Goal: Transaction & Acquisition: Purchase product/service

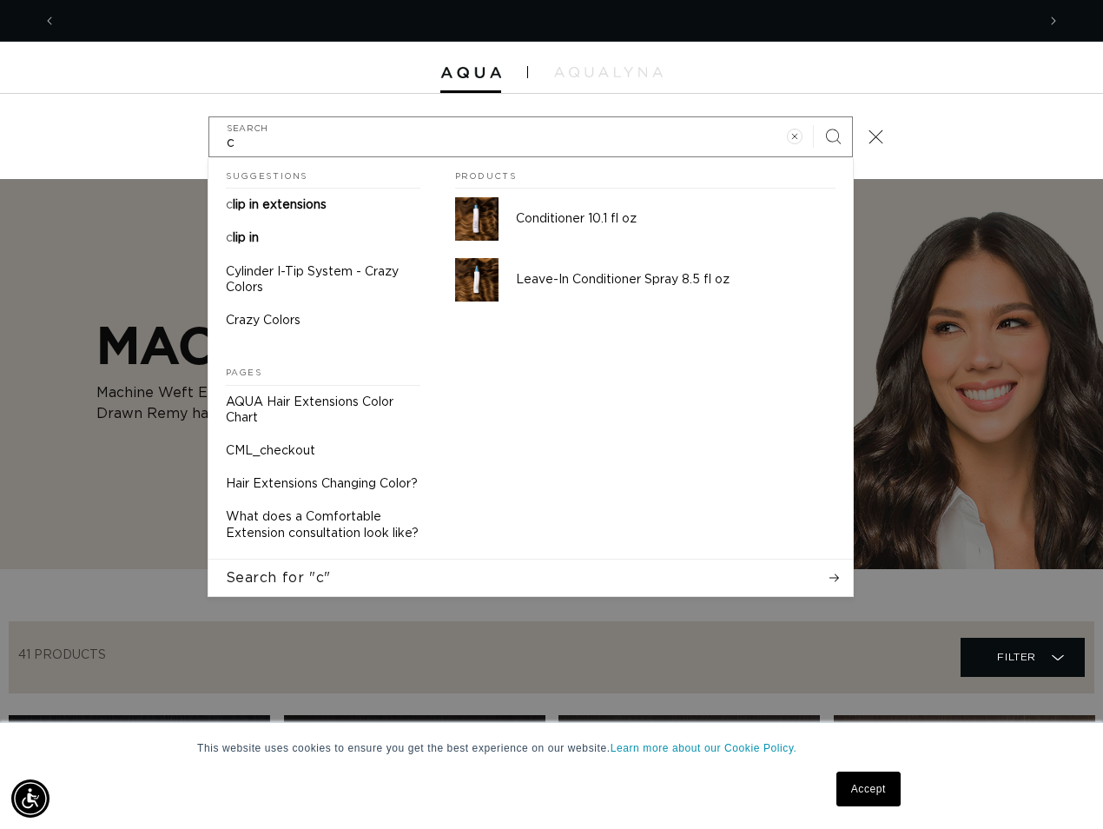
scroll to position [0, 1960]
click at [336, 146] on input "c" at bounding box center [530, 136] width 643 height 39
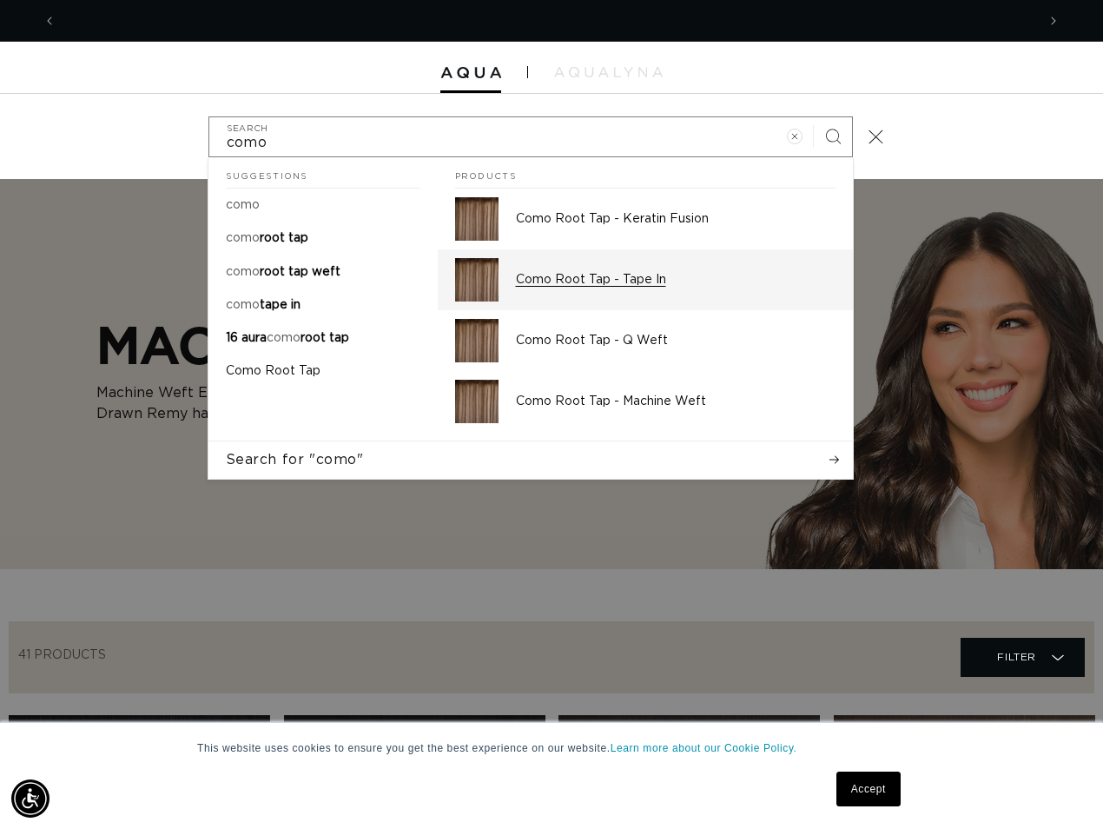
scroll to position [0, 980]
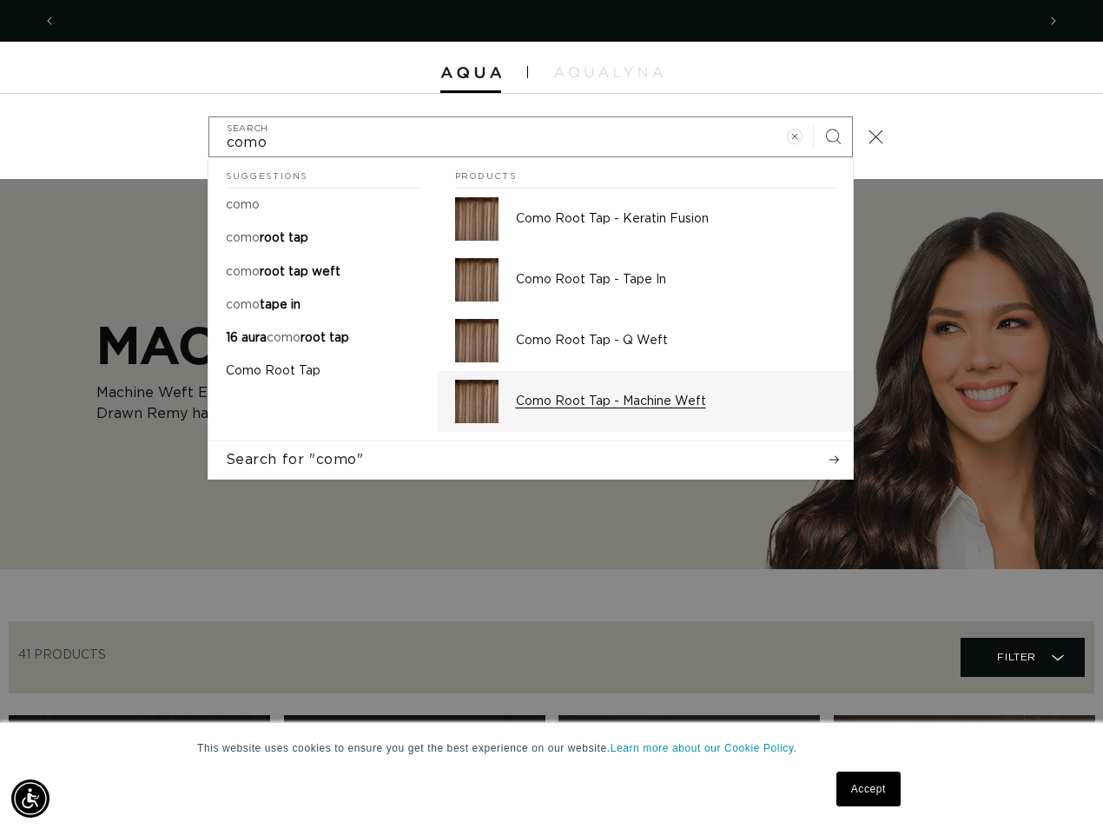
type input "como"
click at [570, 407] on p "Como Root Tap - Machine Weft" at bounding box center [676, 401] width 320 height 16
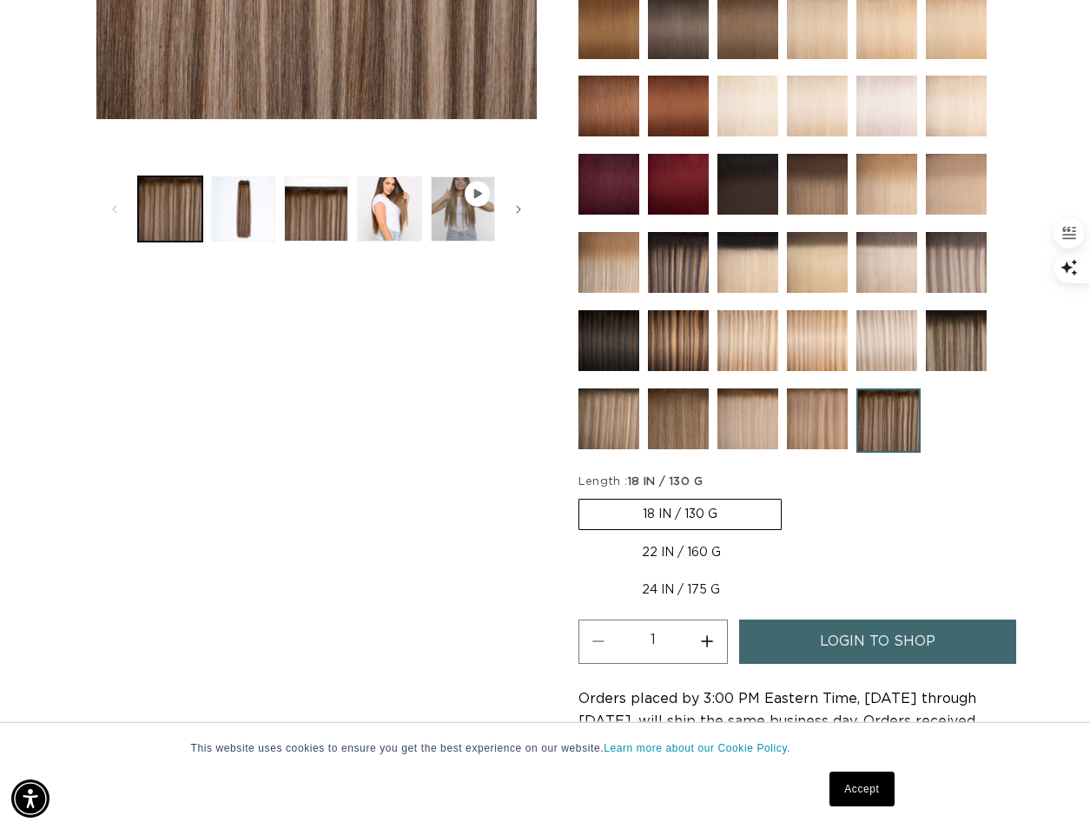
scroll to position [347, 0]
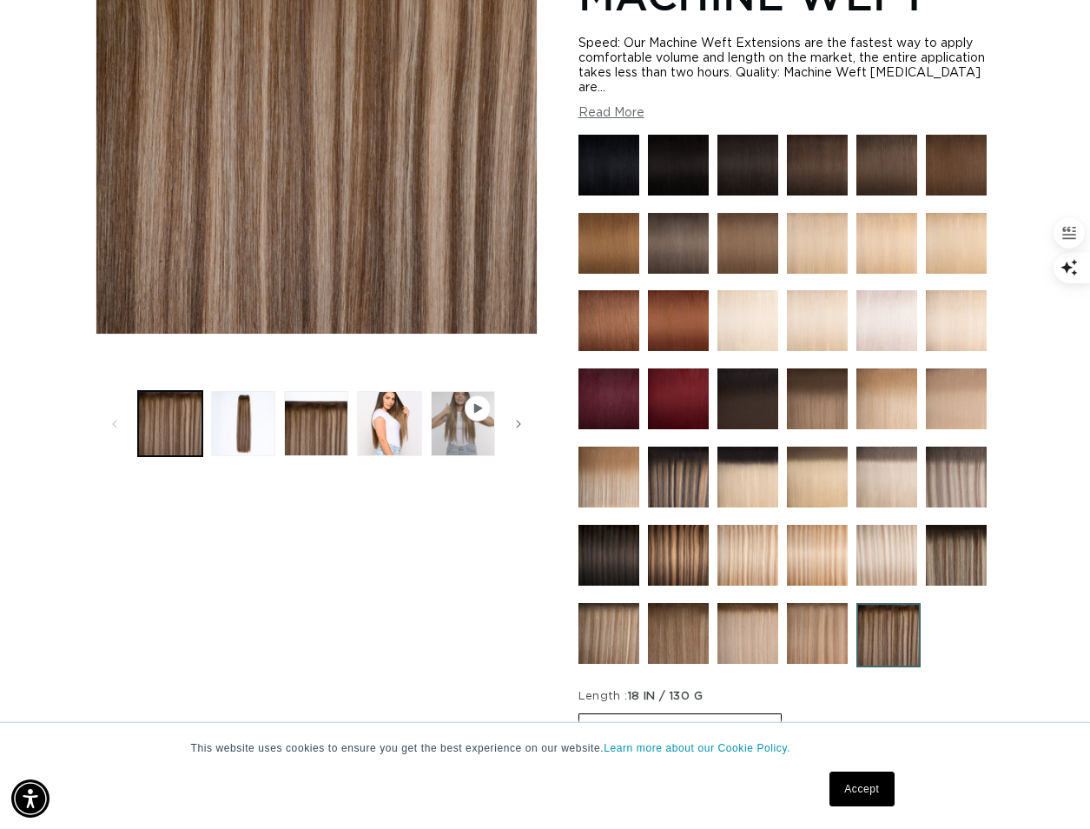
click at [663, 438] on div at bounding box center [678, 402] width 61 height 69
click at [671, 492] on img at bounding box center [678, 476] width 61 height 61
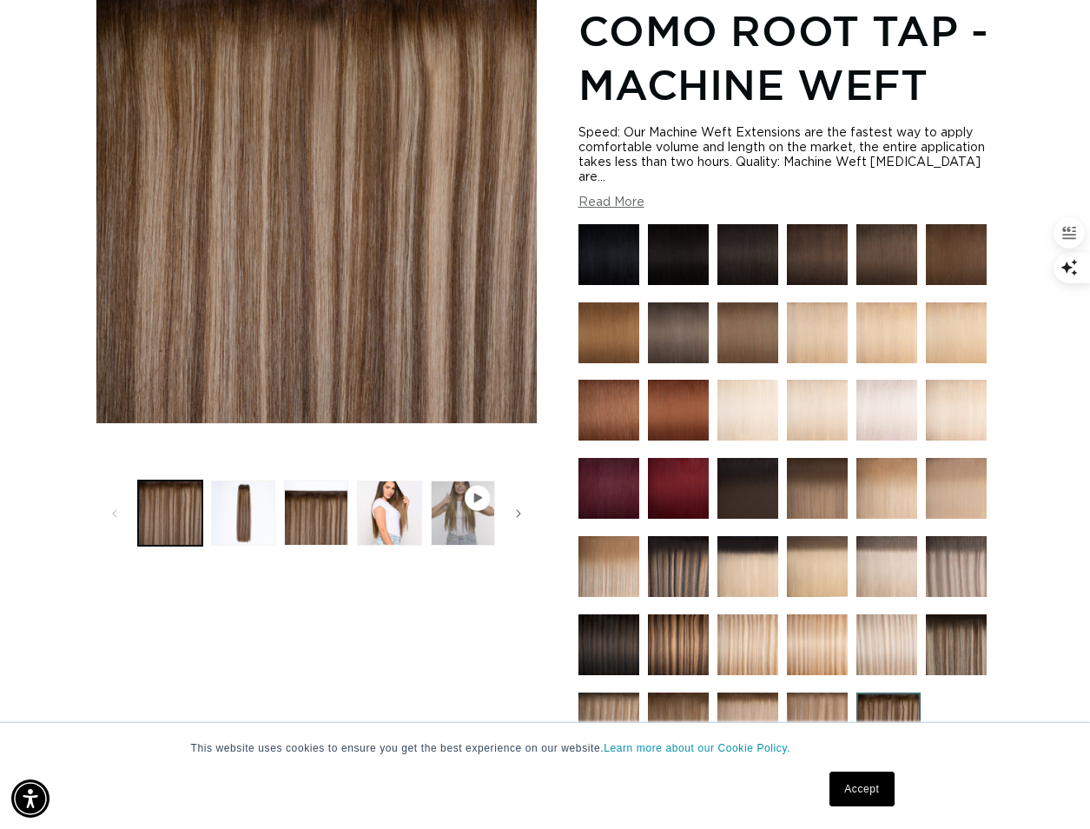
scroll to position [174, 0]
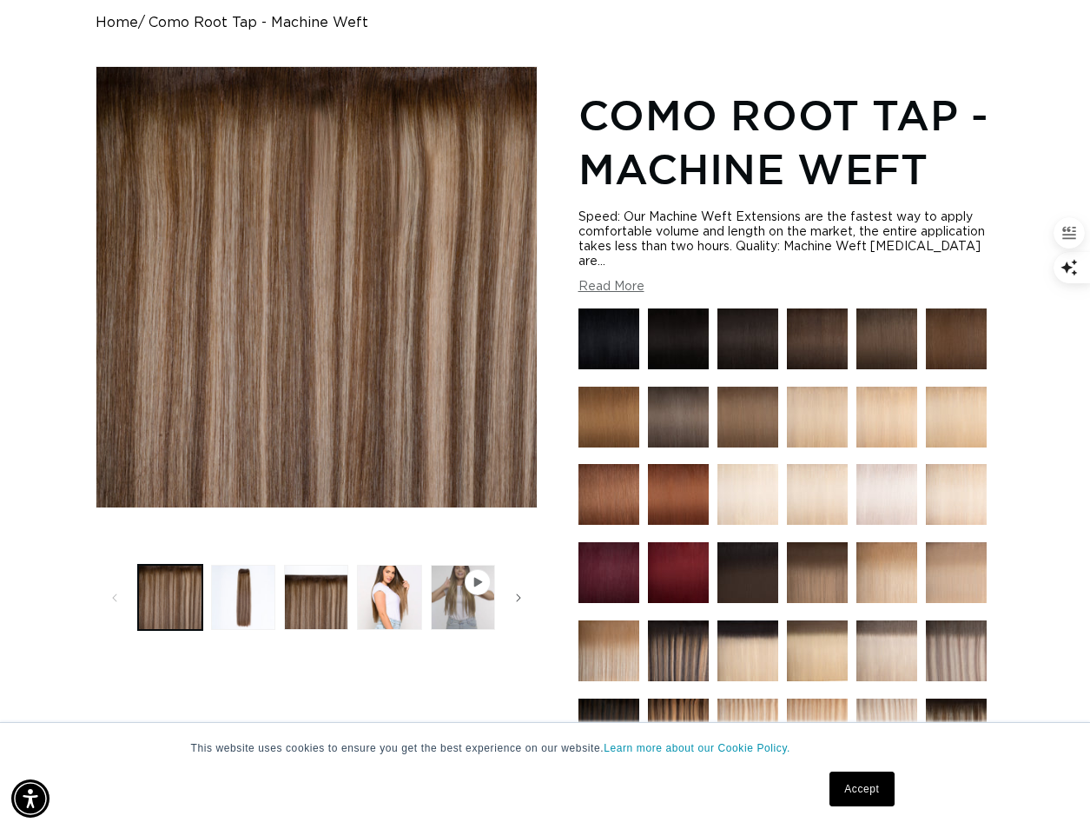
click at [702, 463] on div at bounding box center [786, 578] width 417 height 541
click at [233, 598] on button "Load image 2 in gallery view" at bounding box center [243, 597] width 64 height 64
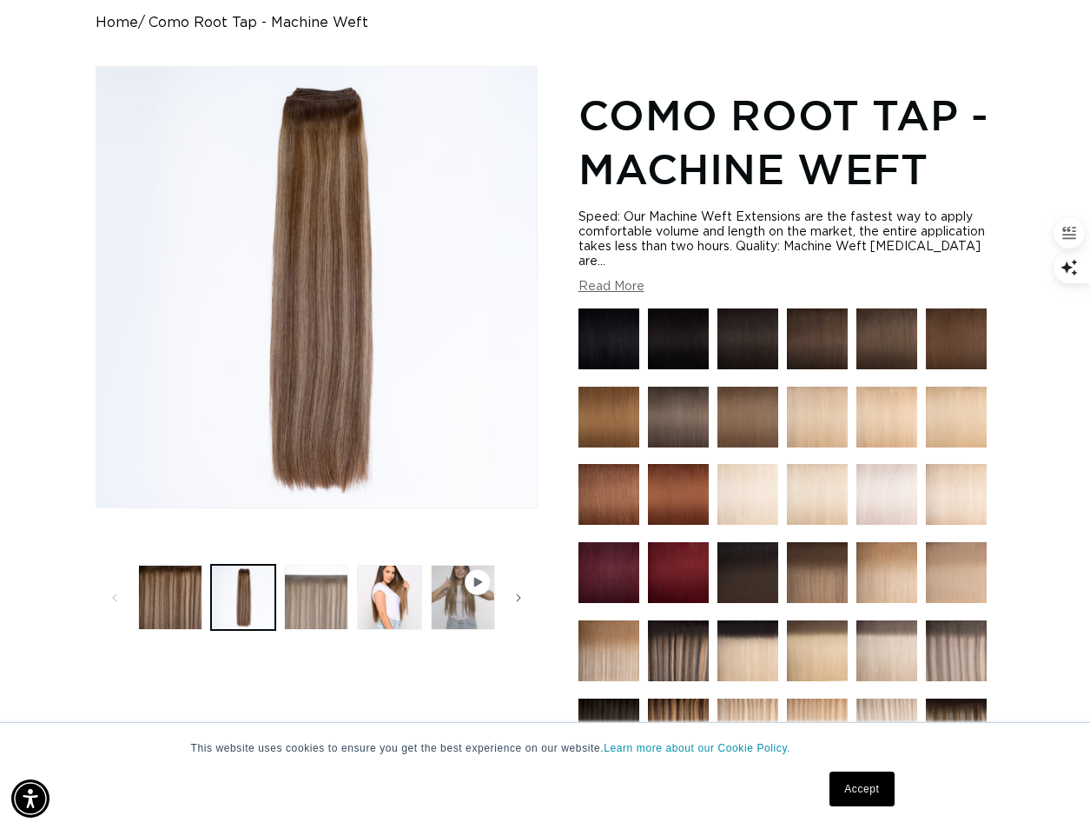
click at [316, 593] on button "Load image 3 in gallery view" at bounding box center [316, 597] width 64 height 64
